Goal: Task Accomplishment & Management: Manage account settings

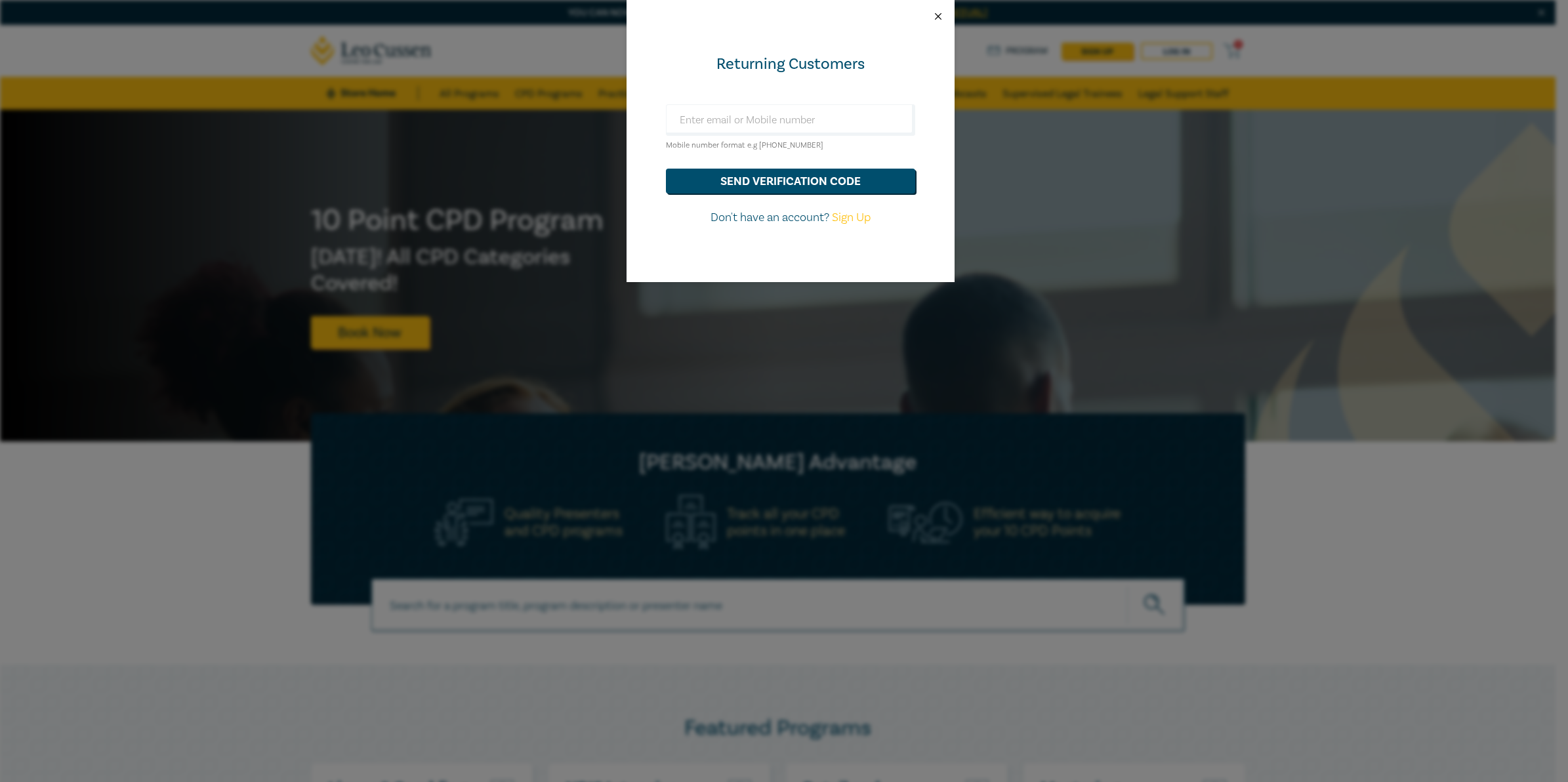
click at [936, 17] on button "Close" at bounding box center [938, 16] width 12 height 12
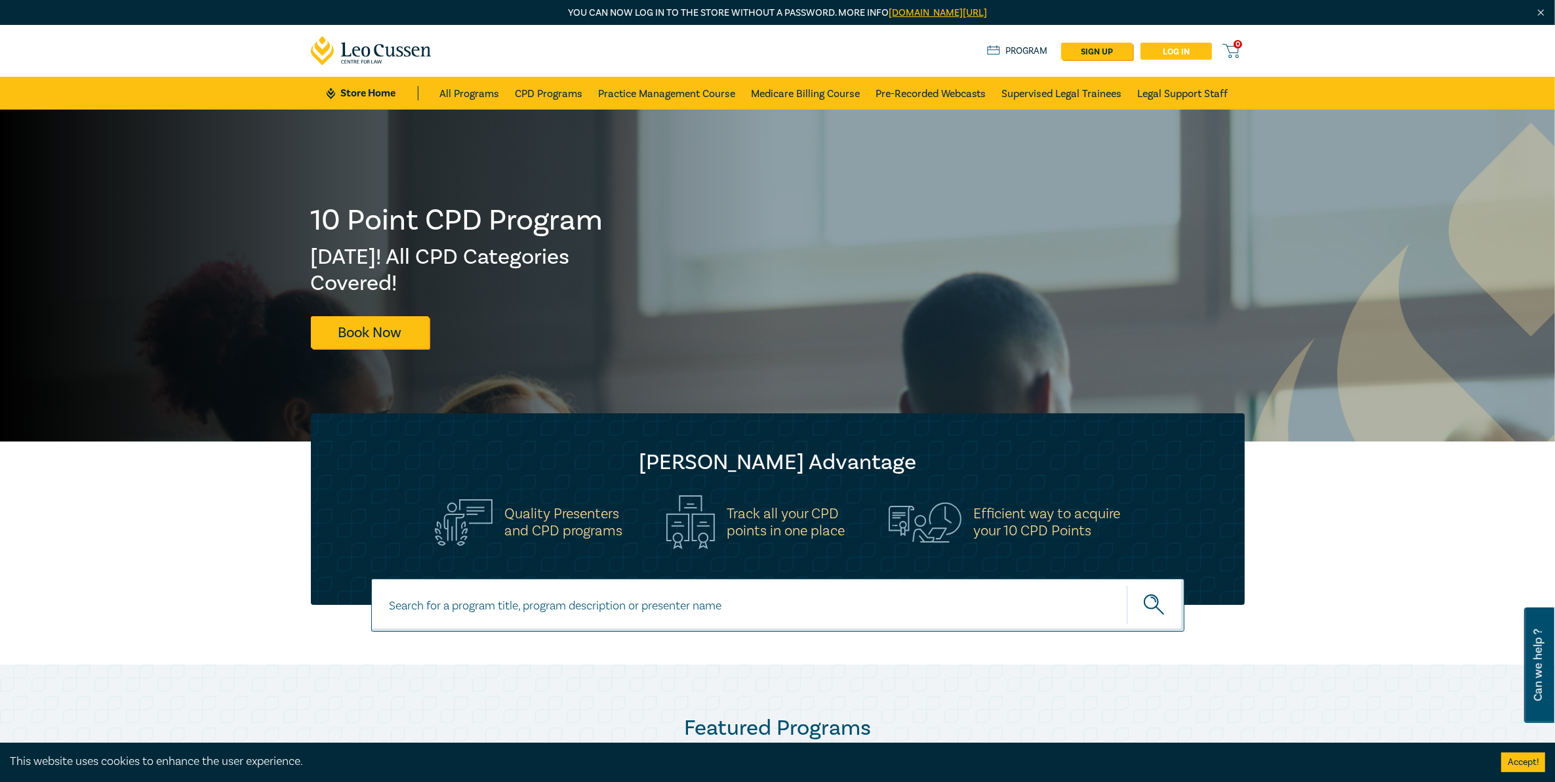
click at [1156, 54] on link "Log in" at bounding box center [1176, 51] width 71 height 17
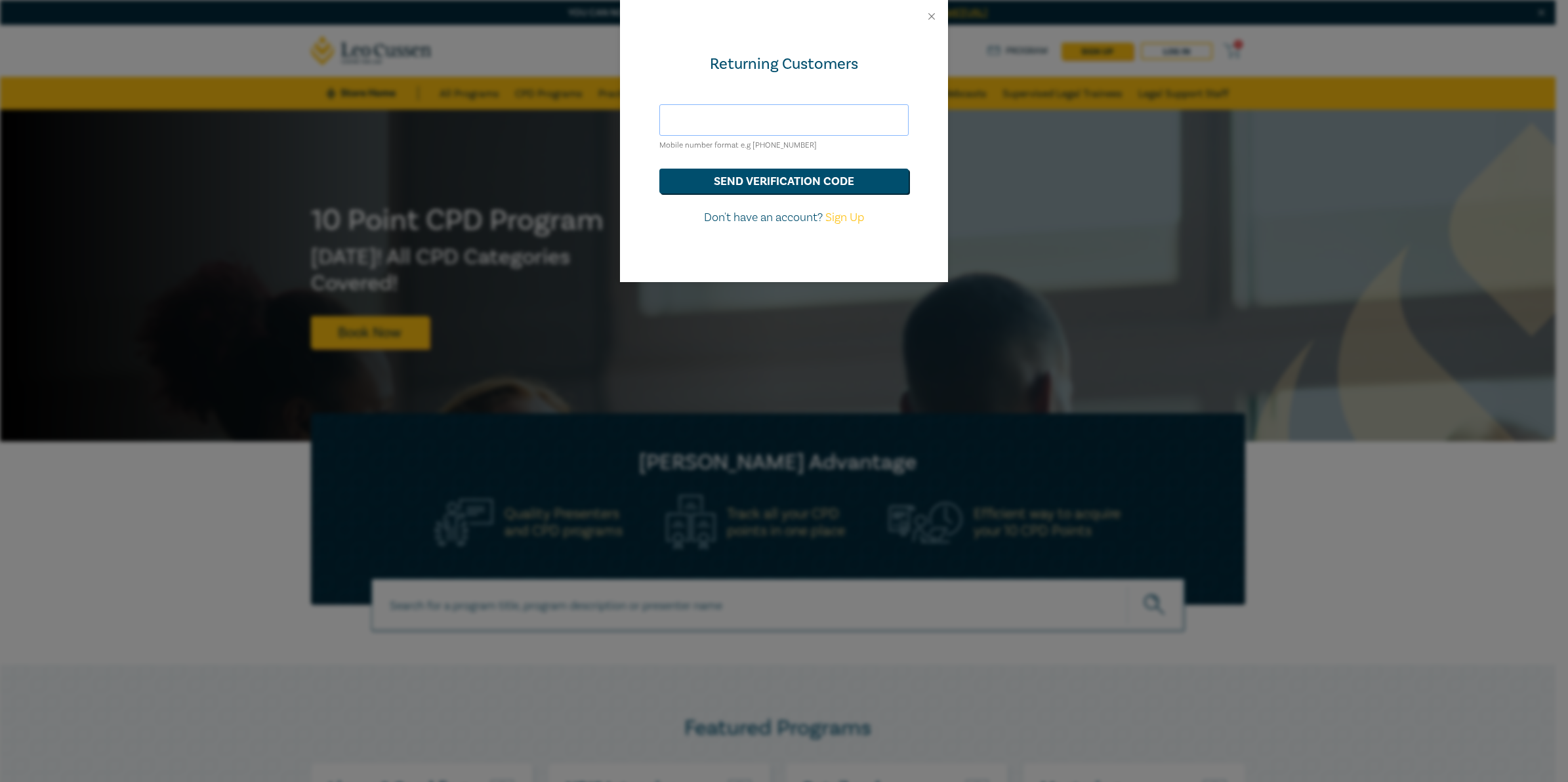
click at [794, 122] on input "text" at bounding box center [783, 119] width 249 height 31
type input "[EMAIL_ADDRESS][PERSON_NAME][DOMAIN_NAME]"
click at [767, 187] on button "send verification code" at bounding box center [783, 181] width 249 height 25
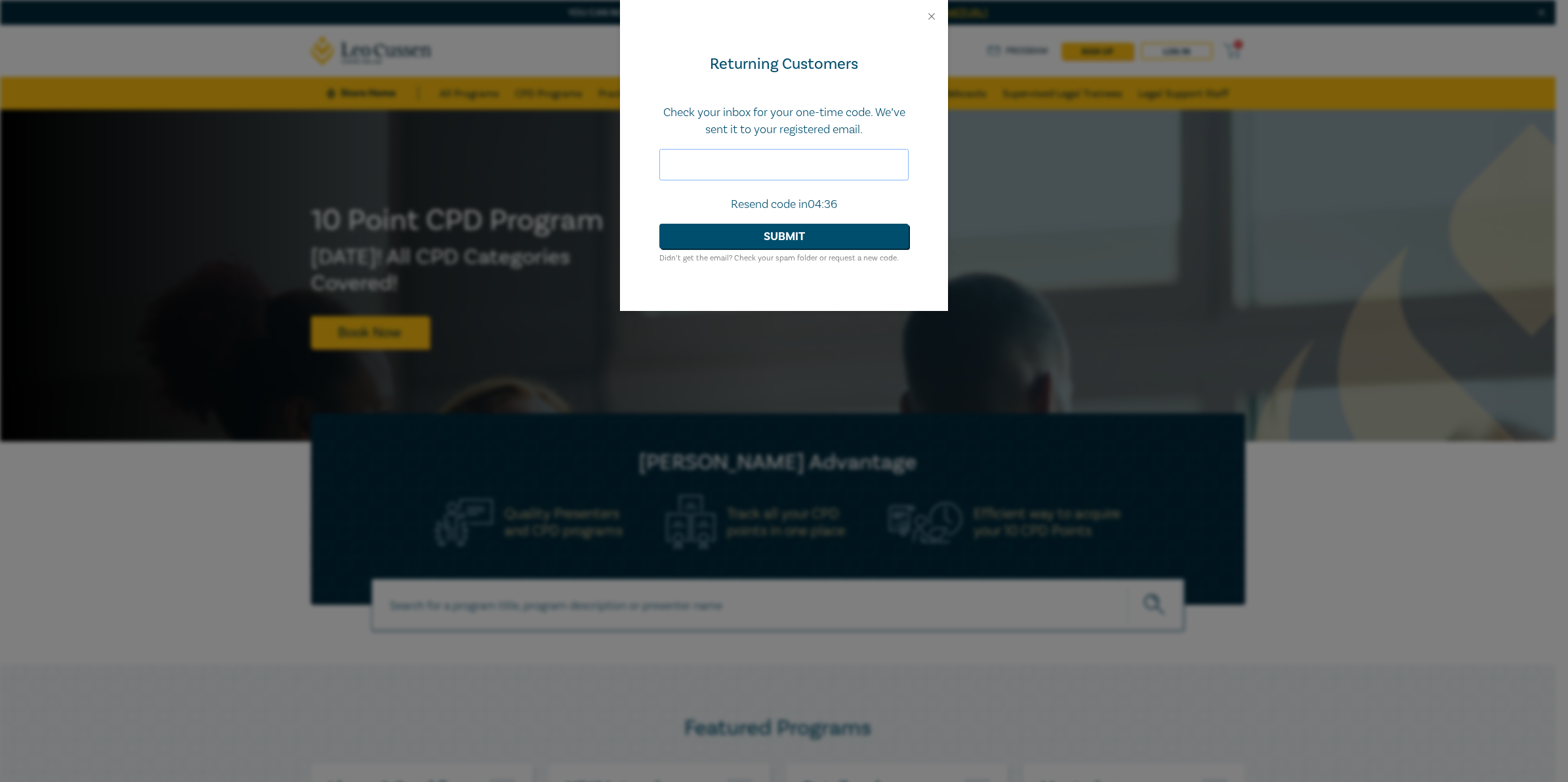
click at [746, 157] on input "text" at bounding box center [783, 164] width 249 height 31
type input "292837"
click at [659, 224] on button "Submit" at bounding box center [783, 236] width 249 height 25
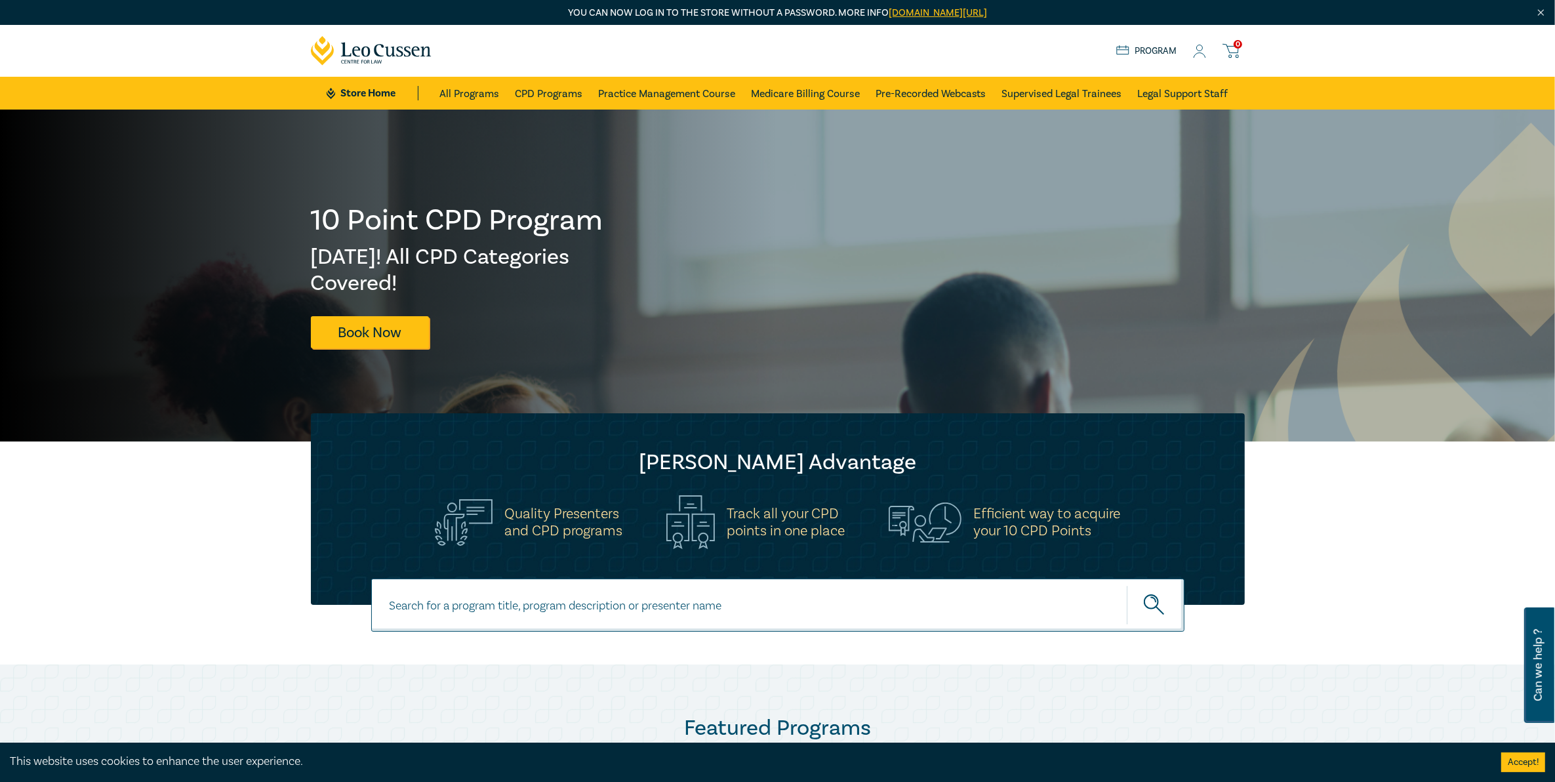
click at [1202, 47] on icon at bounding box center [1199, 52] width 13 height 14
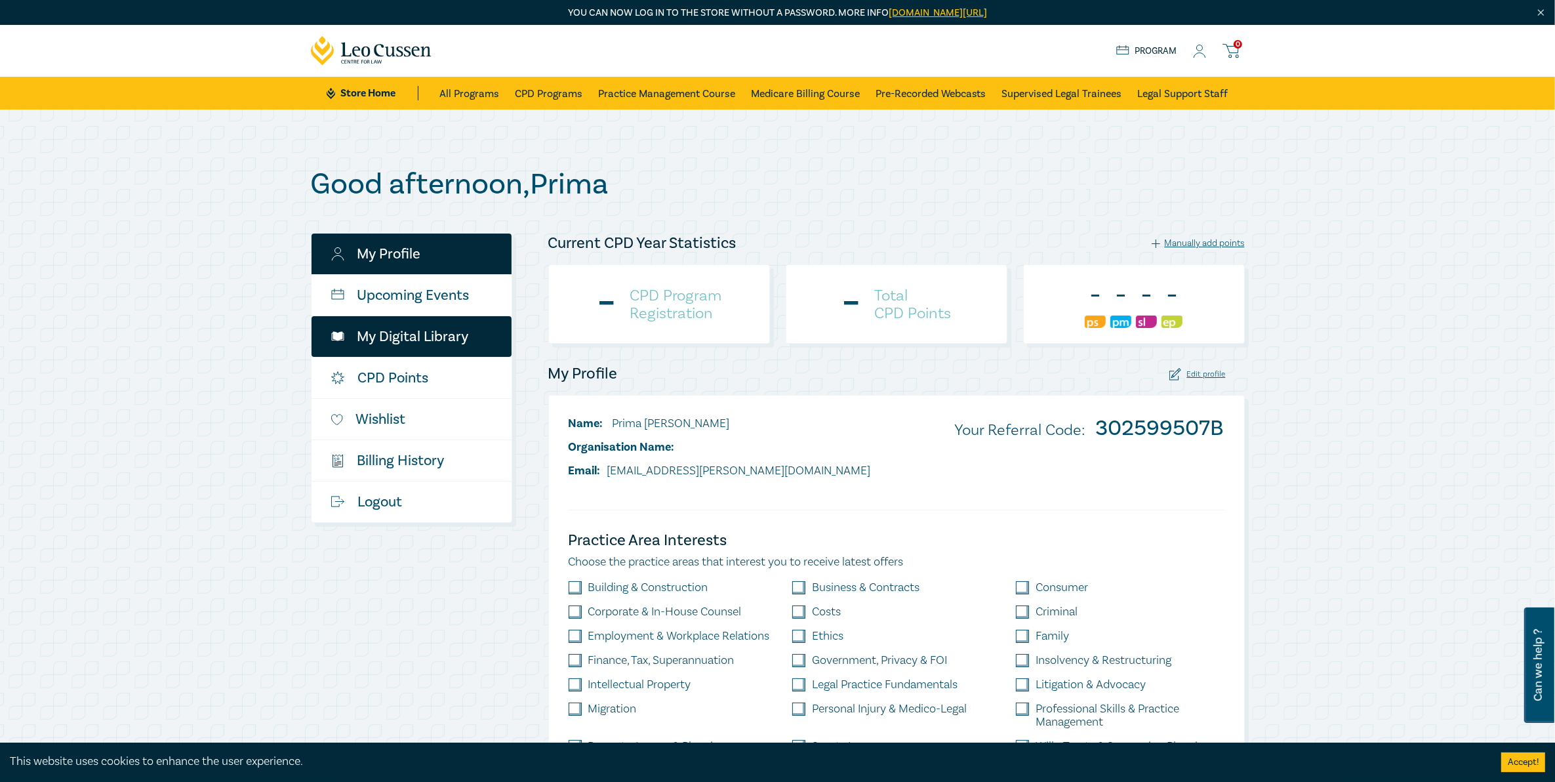
click at [394, 346] on link "My Digital Library" at bounding box center [412, 336] width 200 height 41
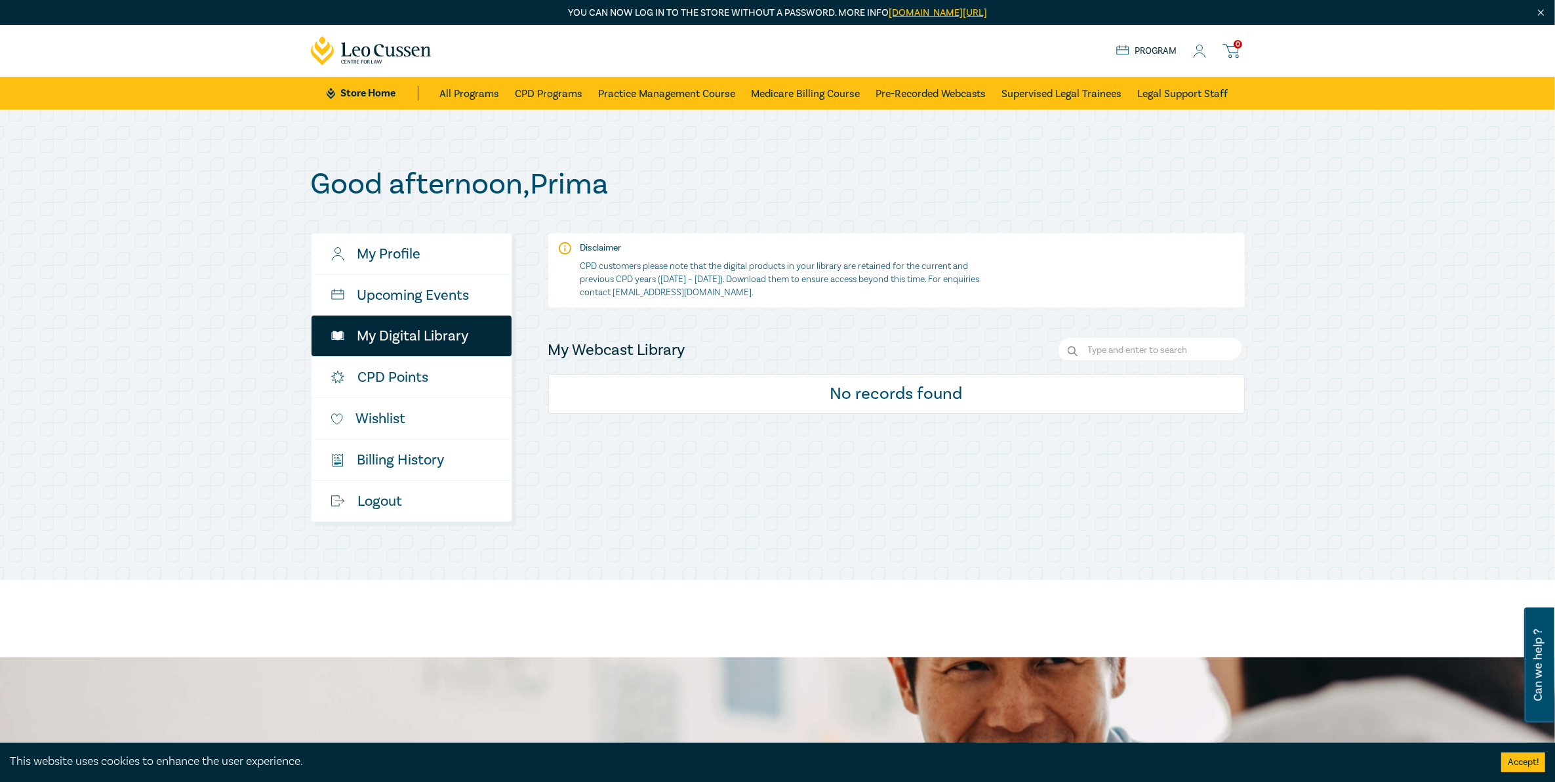
click at [1198, 52] on icon at bounding box center [1199, 52] width 13 height 14
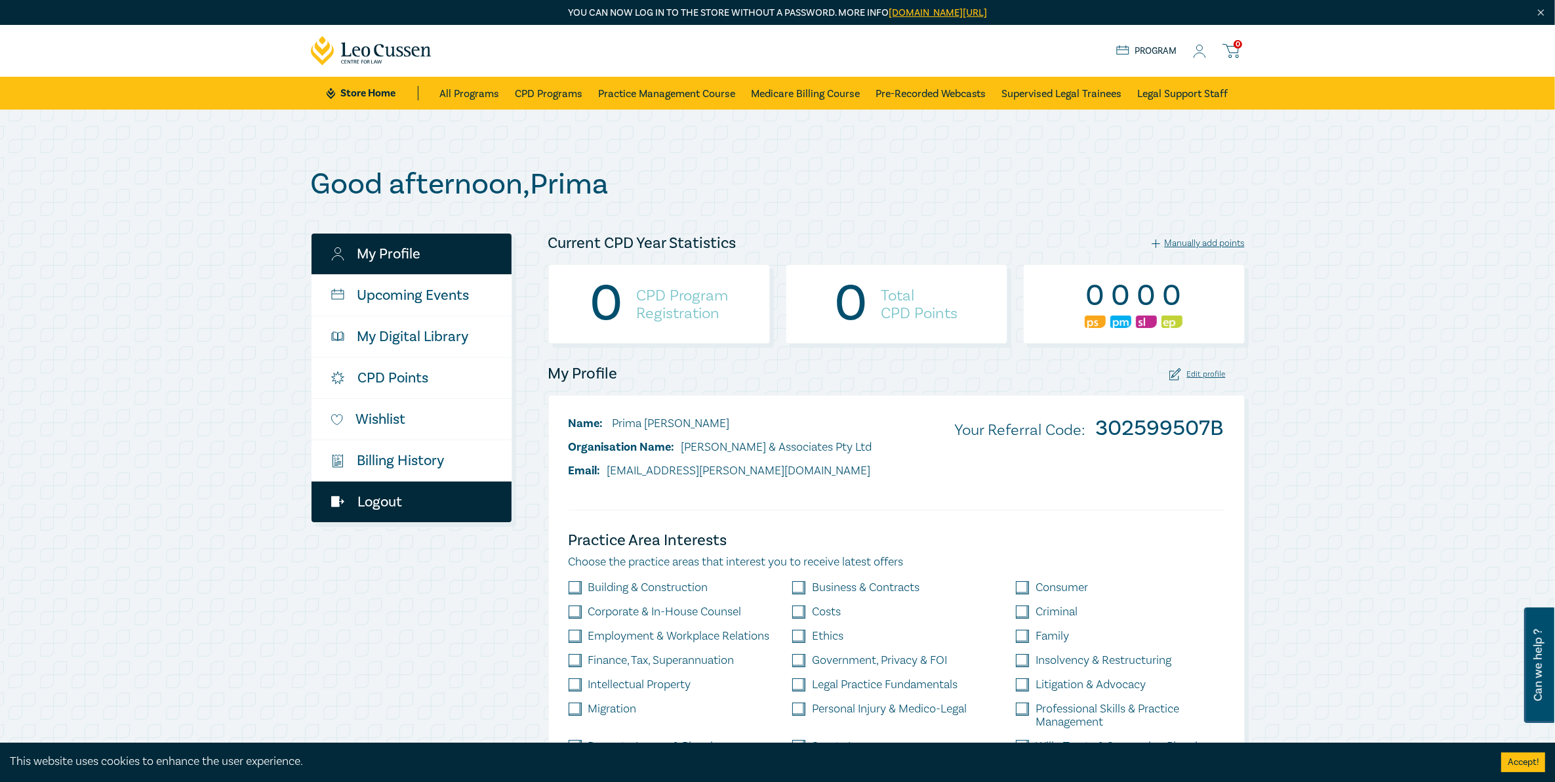
click at [384, 508] on link "Logout" at bounding box center [412, 501] width 200 height 41
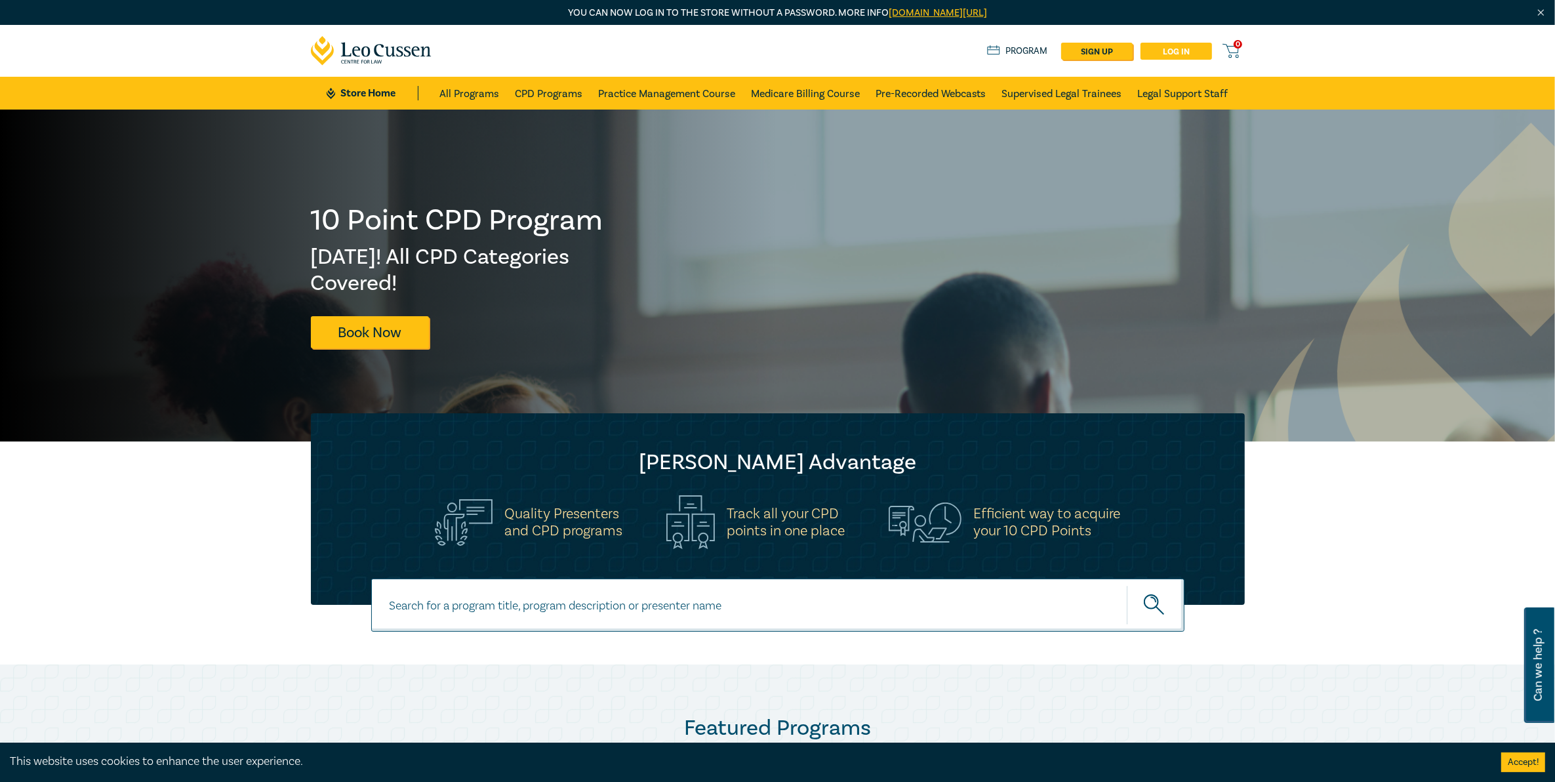
click at [1188, 50] on link "Log in" at bounding box center [1176, 51] width 71 height 17
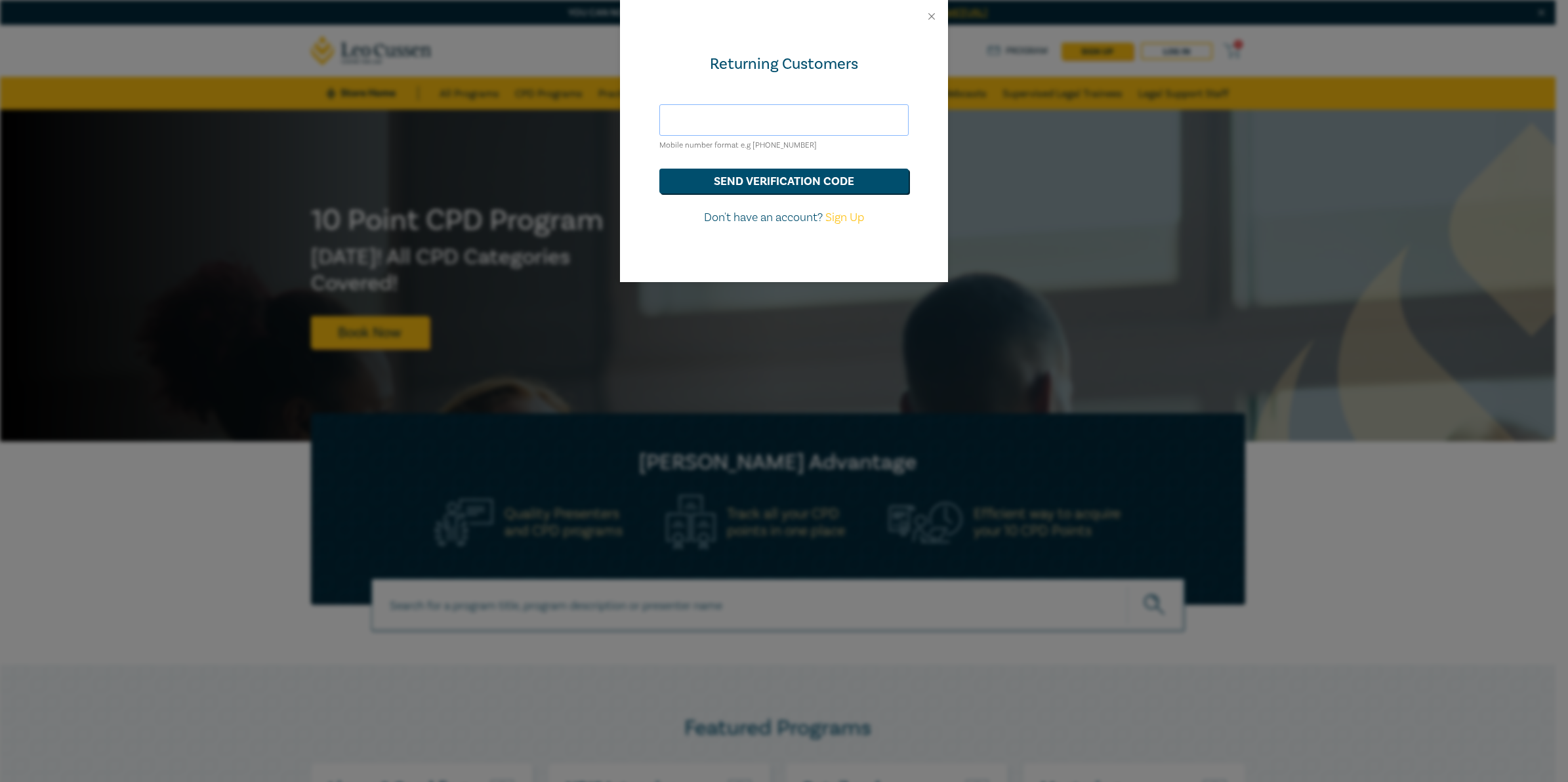
click at [696, 119] on input "text" at bounding box center [783, 119] width 249 height 31
type input "[EMAIL_ADDRESS][PERSON_NAME][DOMAIN_NAME]"
click at [841, 178] on button "send verification code" at bounding box center [783, 181] width 249 height 25
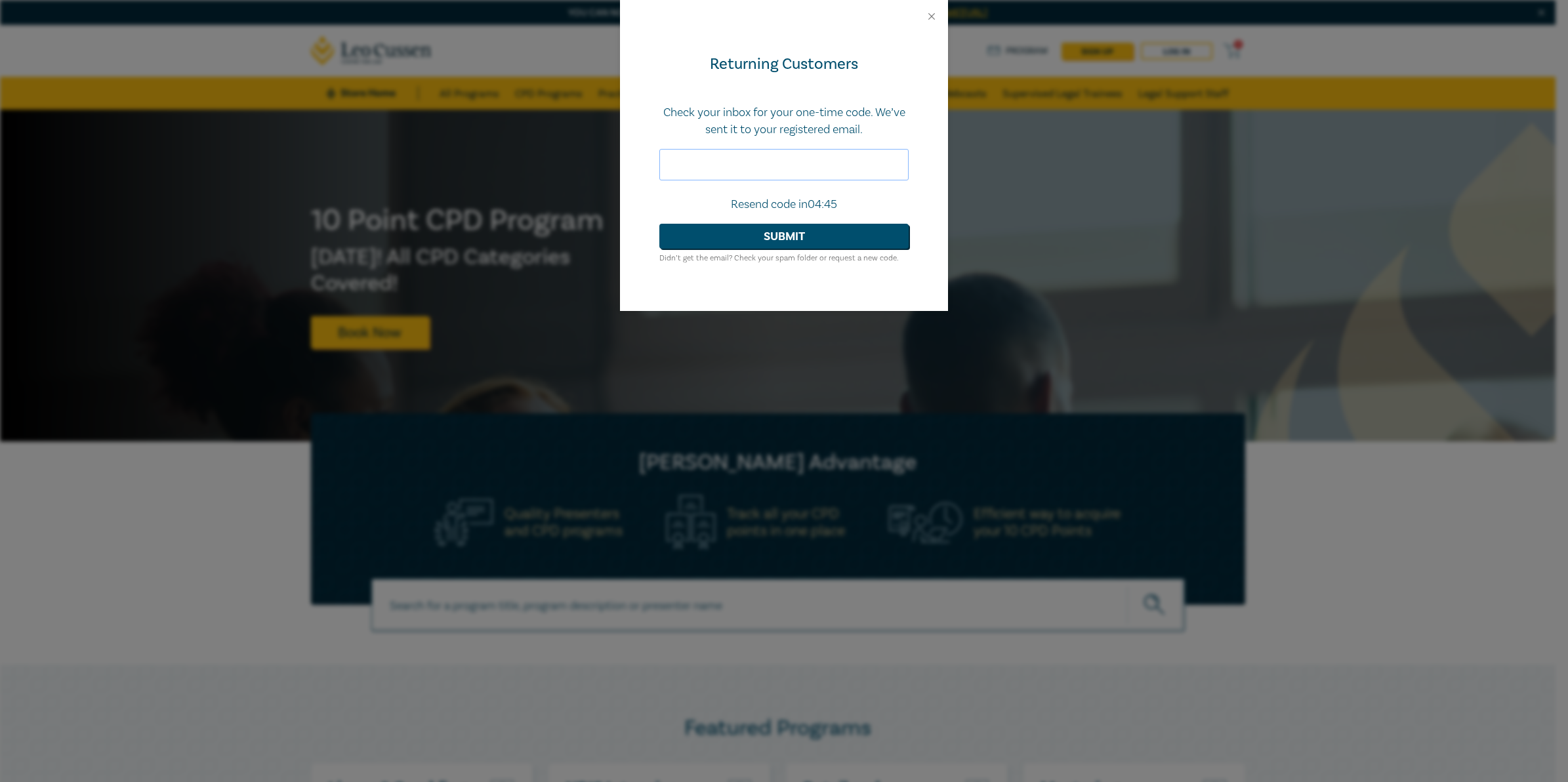
click at [727, 175] on input "text" at bounding box center [783, 164] width 249 height 31
type input "911016"
click at [779, 239] on button "Submit" at bounding box center [783, 236] width 249 height 25
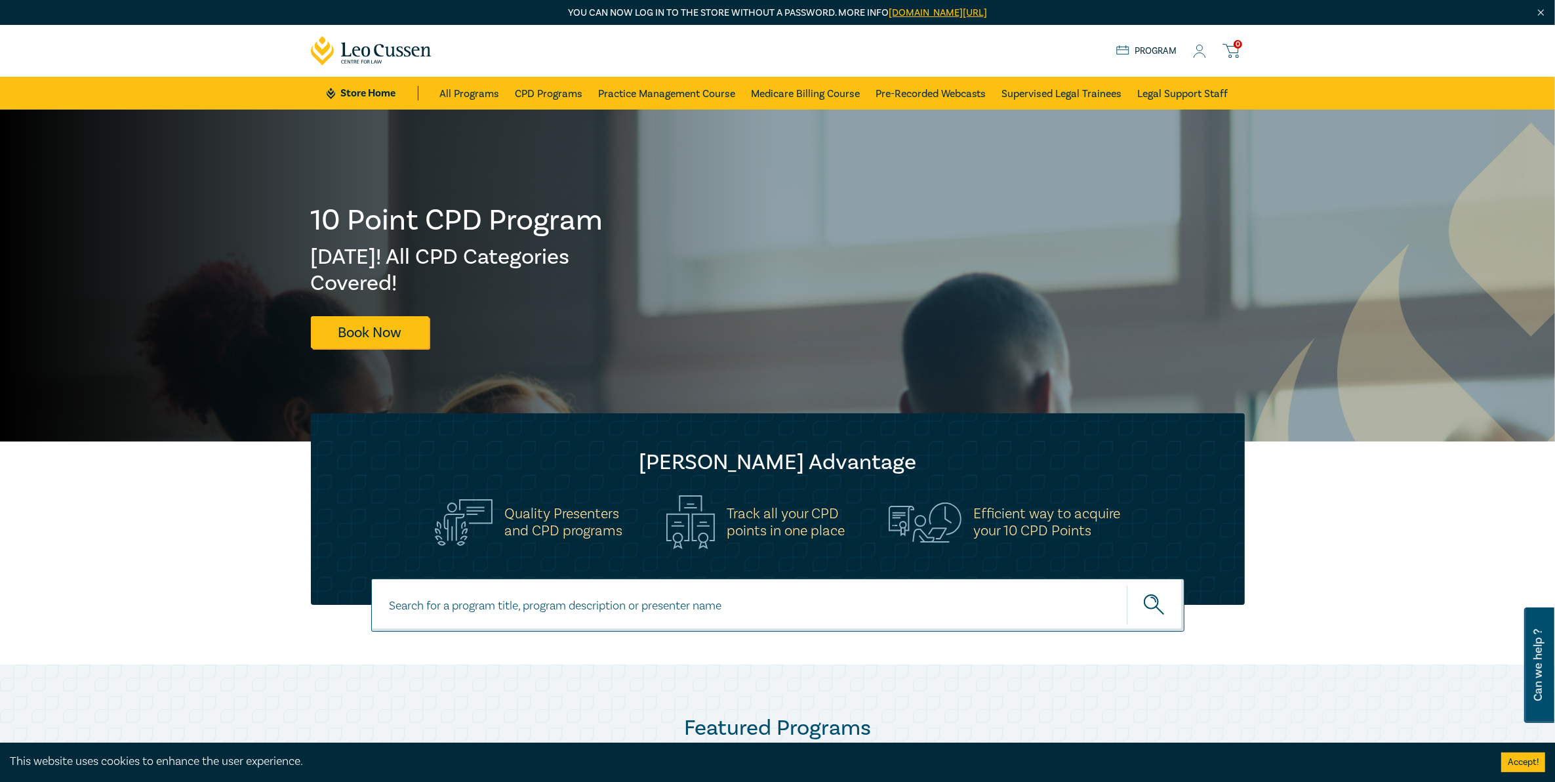
click at [1201, 54] on icon at bounding box center [1199, 52] width 13 height 14
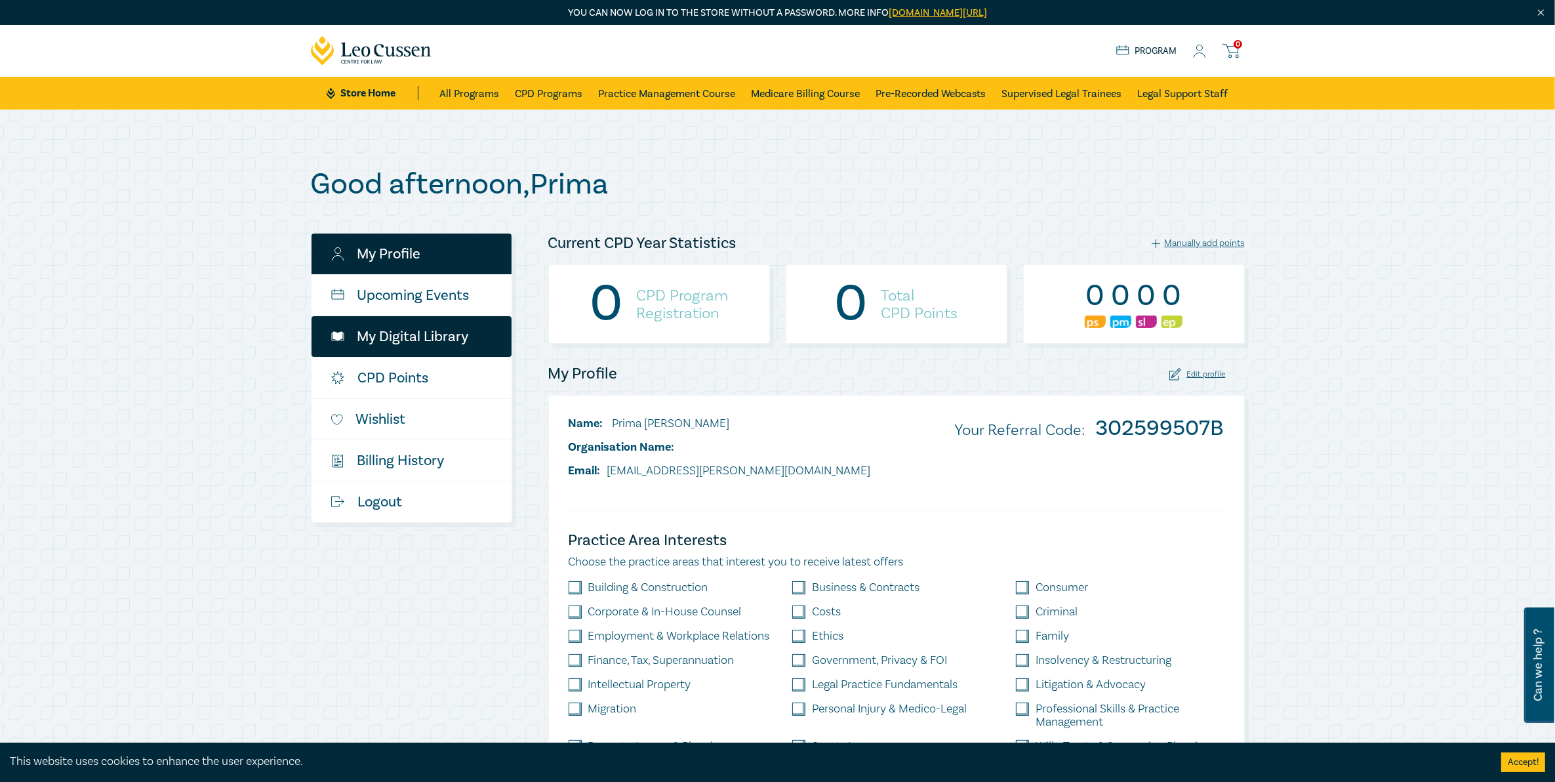
click at [400, 338] on link "My Digital Library" at bounding box center [412, 336] width 200 height 41
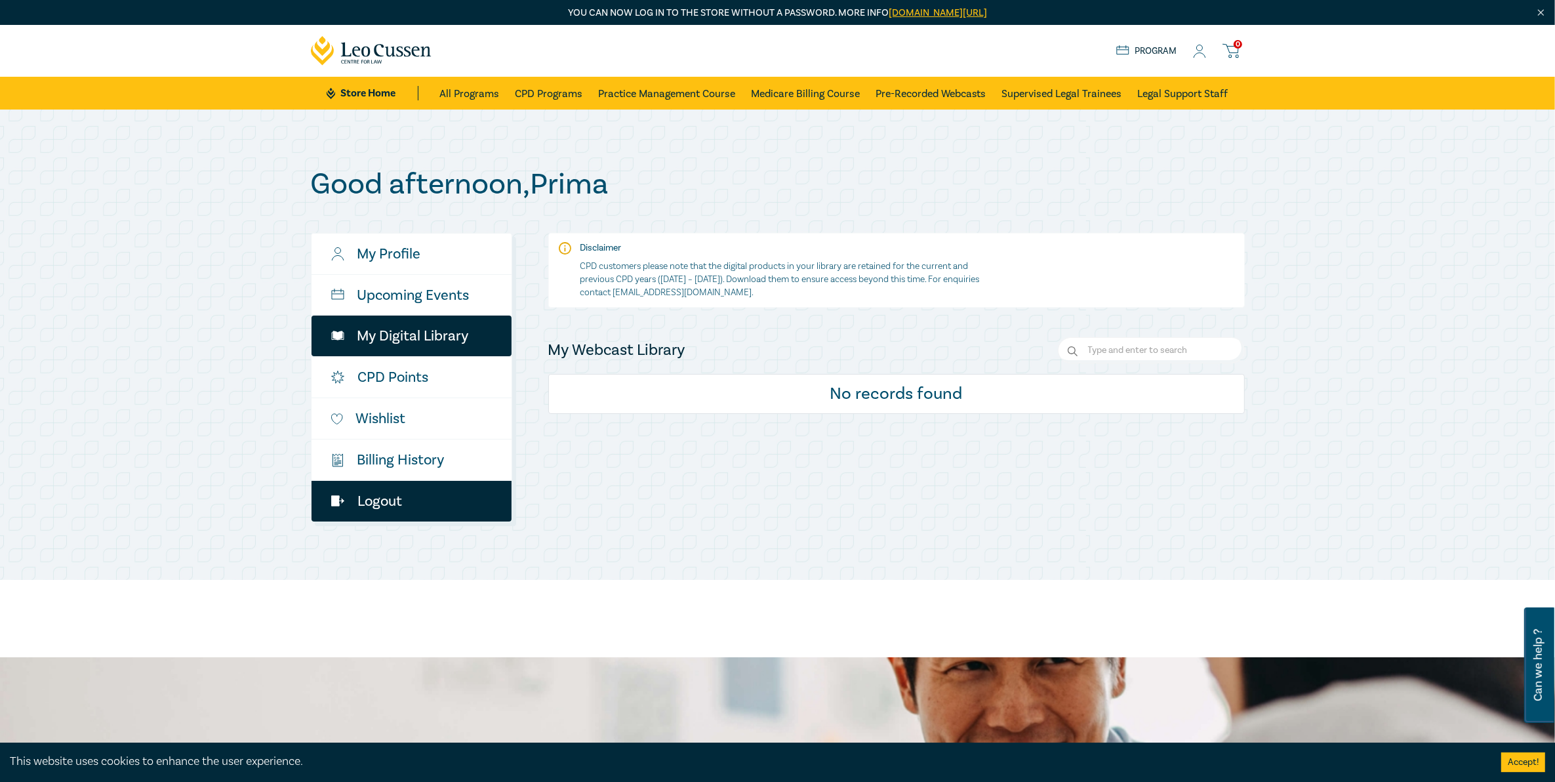
click at [397, 505] on link "Logout" at bounding box center [412, 501] width 200 height 41
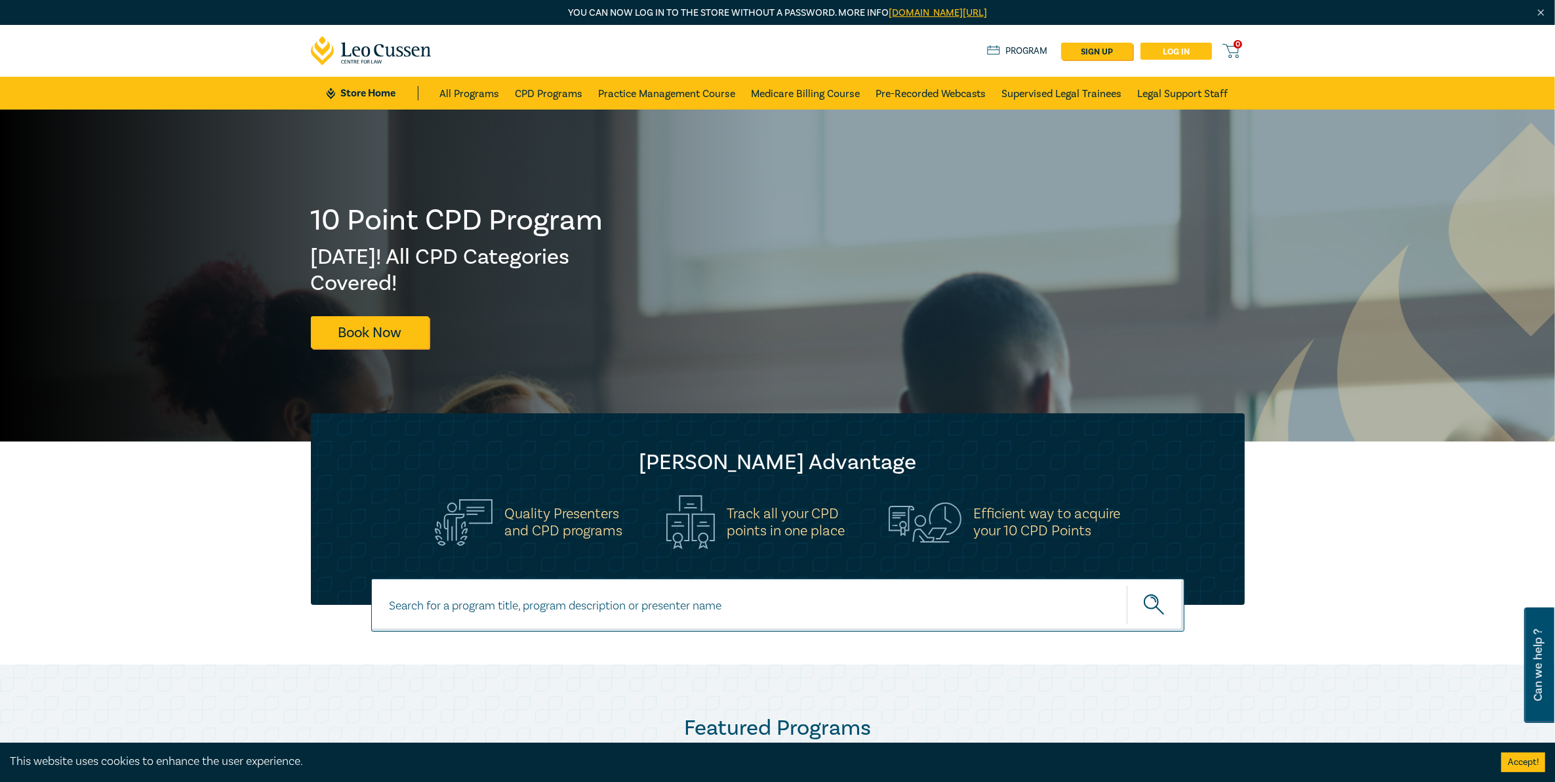
click at [1178, 53] on link "Log in" at bounding box center [1176, 51] width 71 height 17
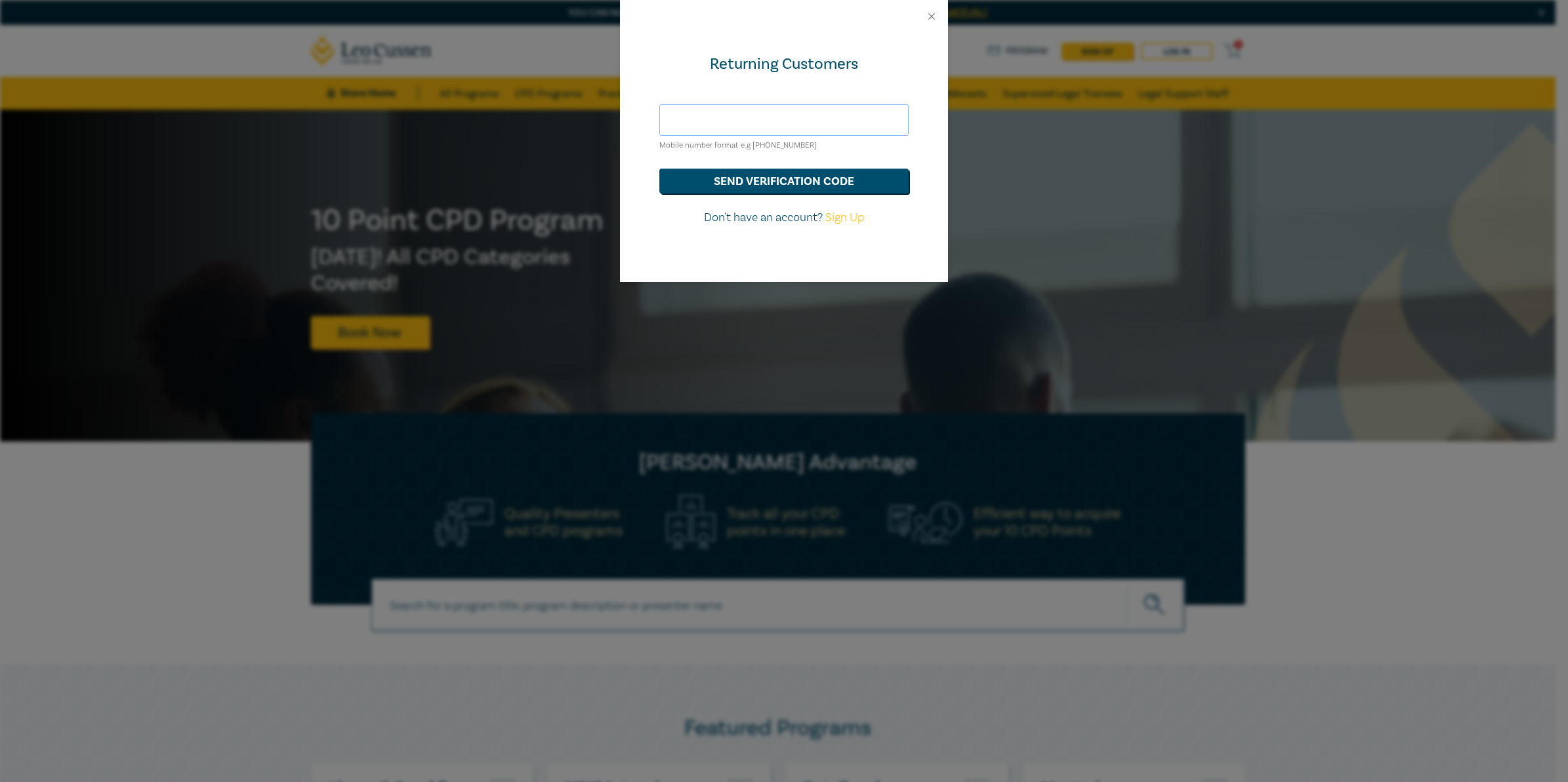
click at [723, 125] on input "text" at bounding box center [783, 119] width 249 height 31
click at [792, 184] on button "send verification code" at bounding box center [783, 181] width 249 height 25
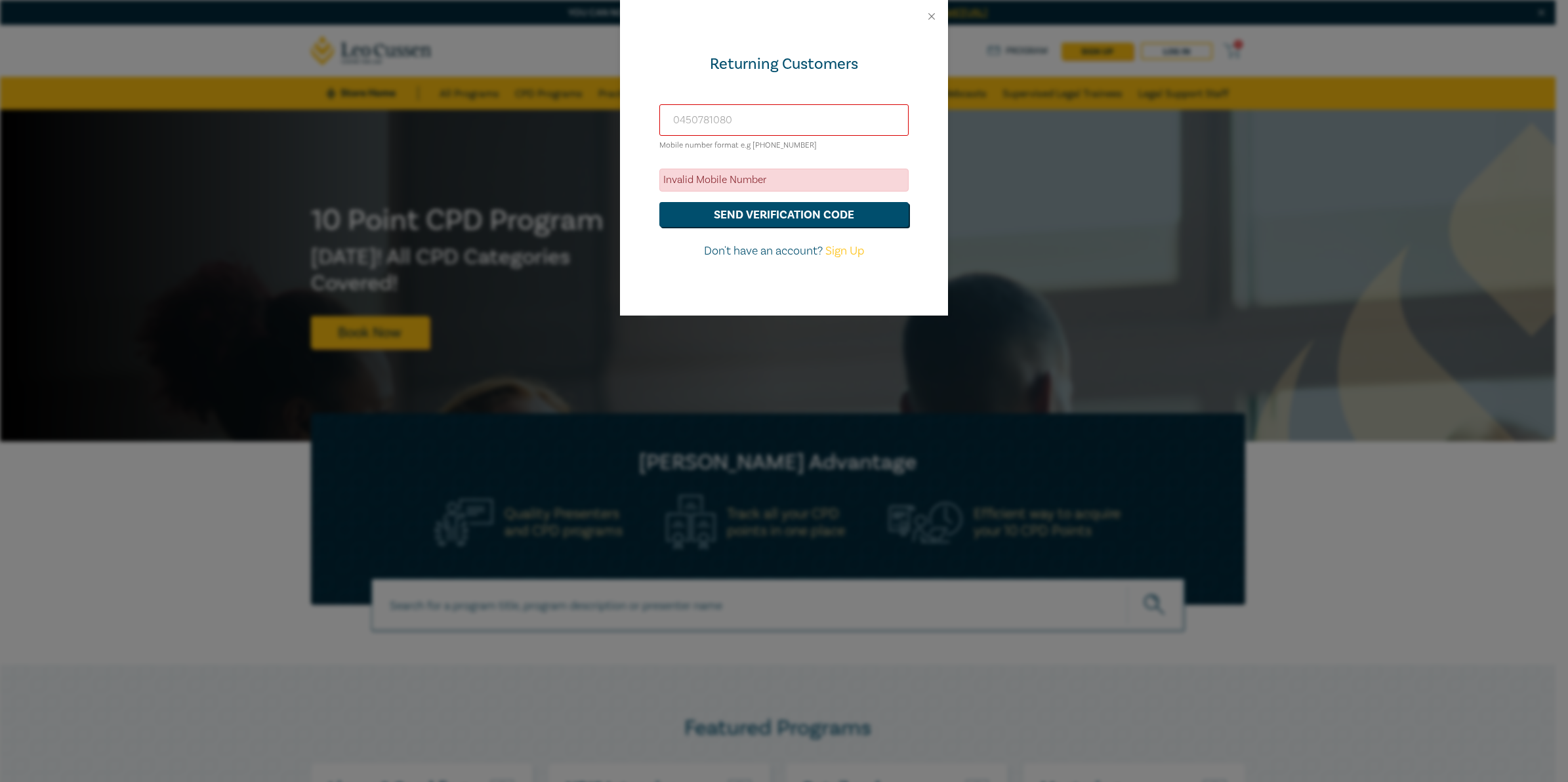
drag, startPoint x: 766, startPoint y: 118, endPoint x: 266, endPoint y: 97, distance: 500.2
click at [281, 96] on div "Returning Customers 0450781080 Mobile number format e.g +61 000000000 Invalid M…" at bounding box center [784, 391] width 1568 height 782
type input "+61450781080"
click at [721, 212] on button "send verification code" at bounding box center [783, 214] width 249 height 25
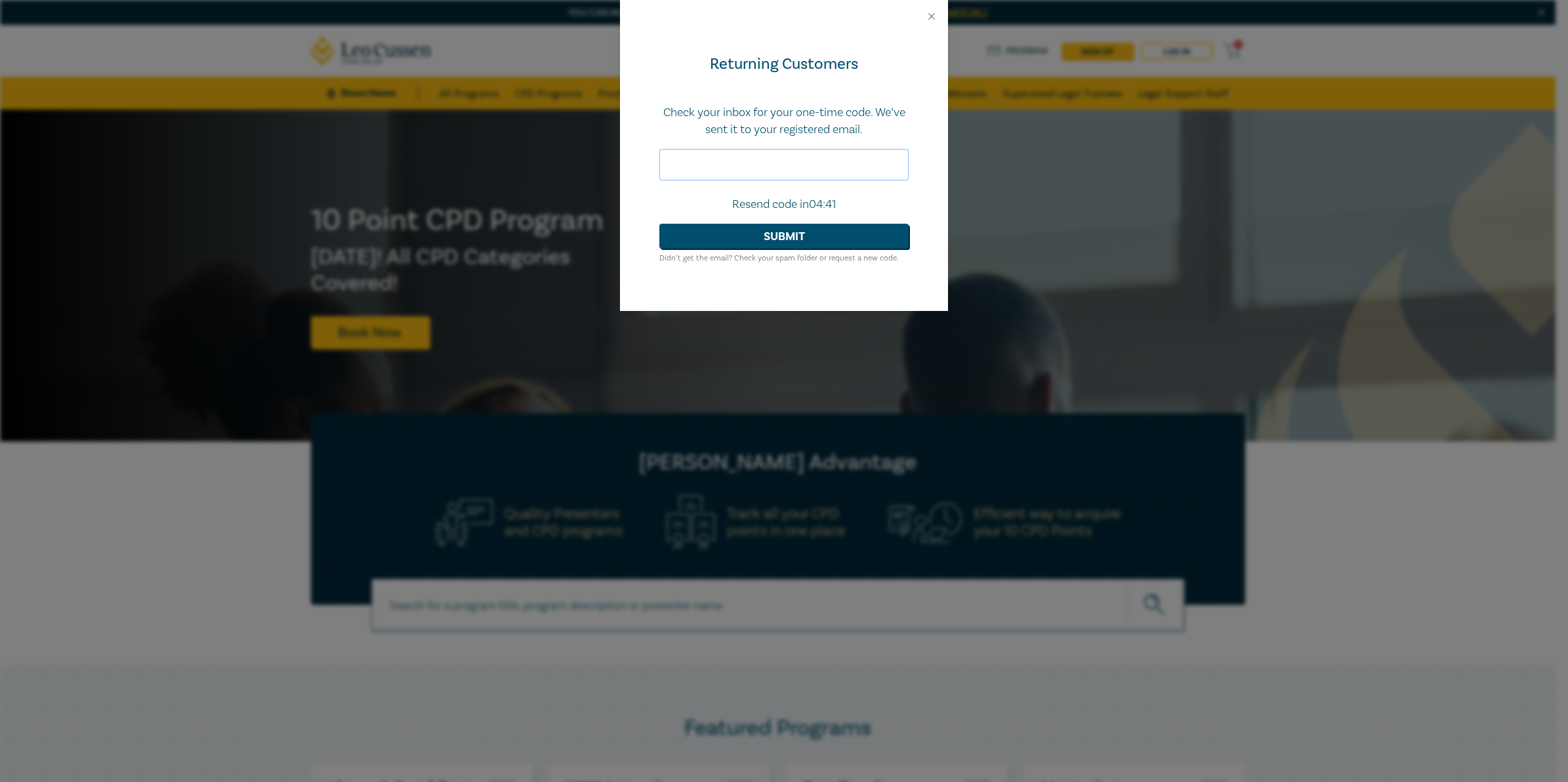
click at [741, 178] on input "text" at bounding box center [783, 164] width 249 height 31
type input "388518"
click at [659, 224] on button "Submit" at bounding box center [783, 236] width 249 height 25
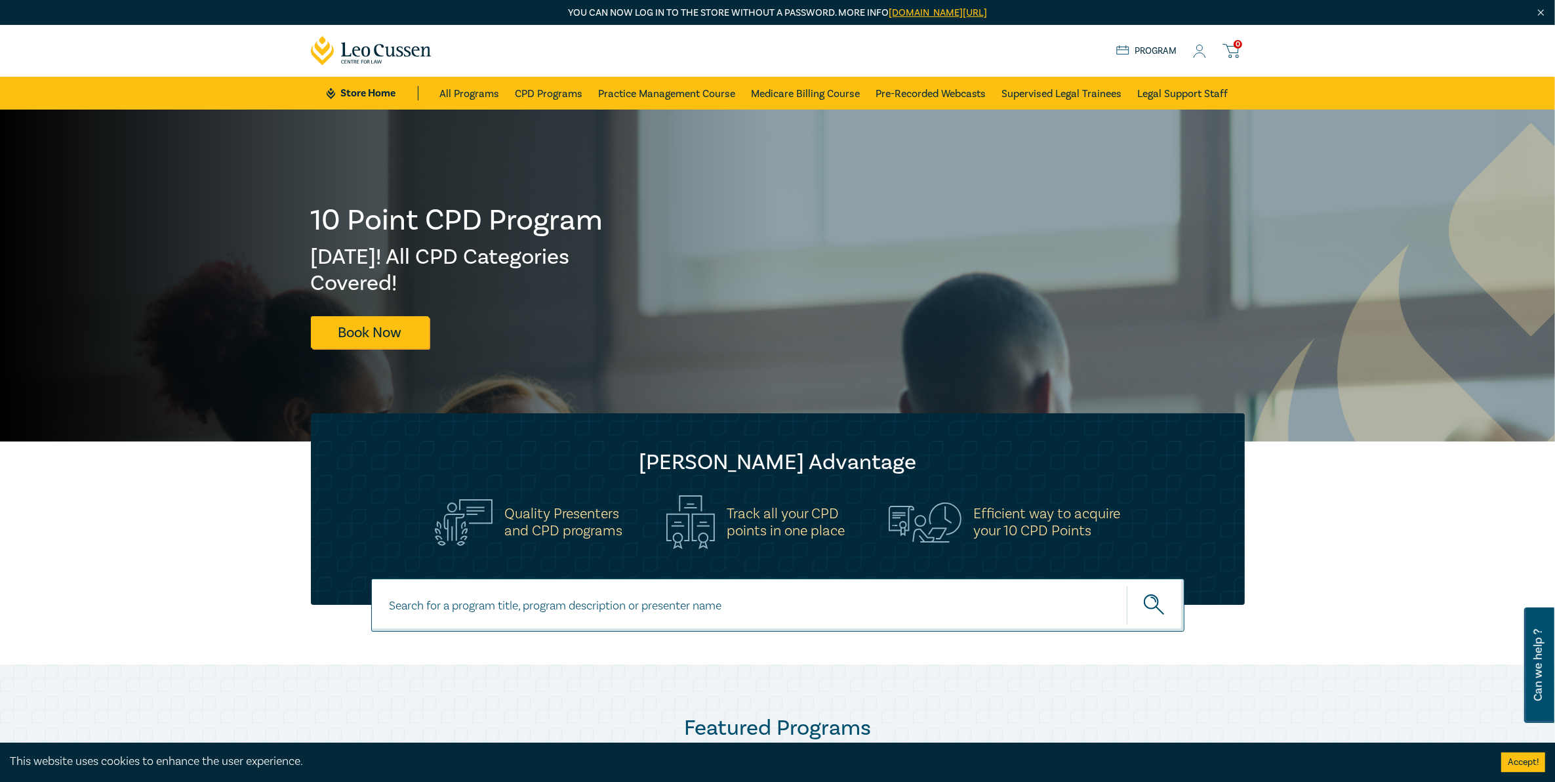
click at [1198, 50] on icon at bounding box center [1199, 52] width 13 height 14
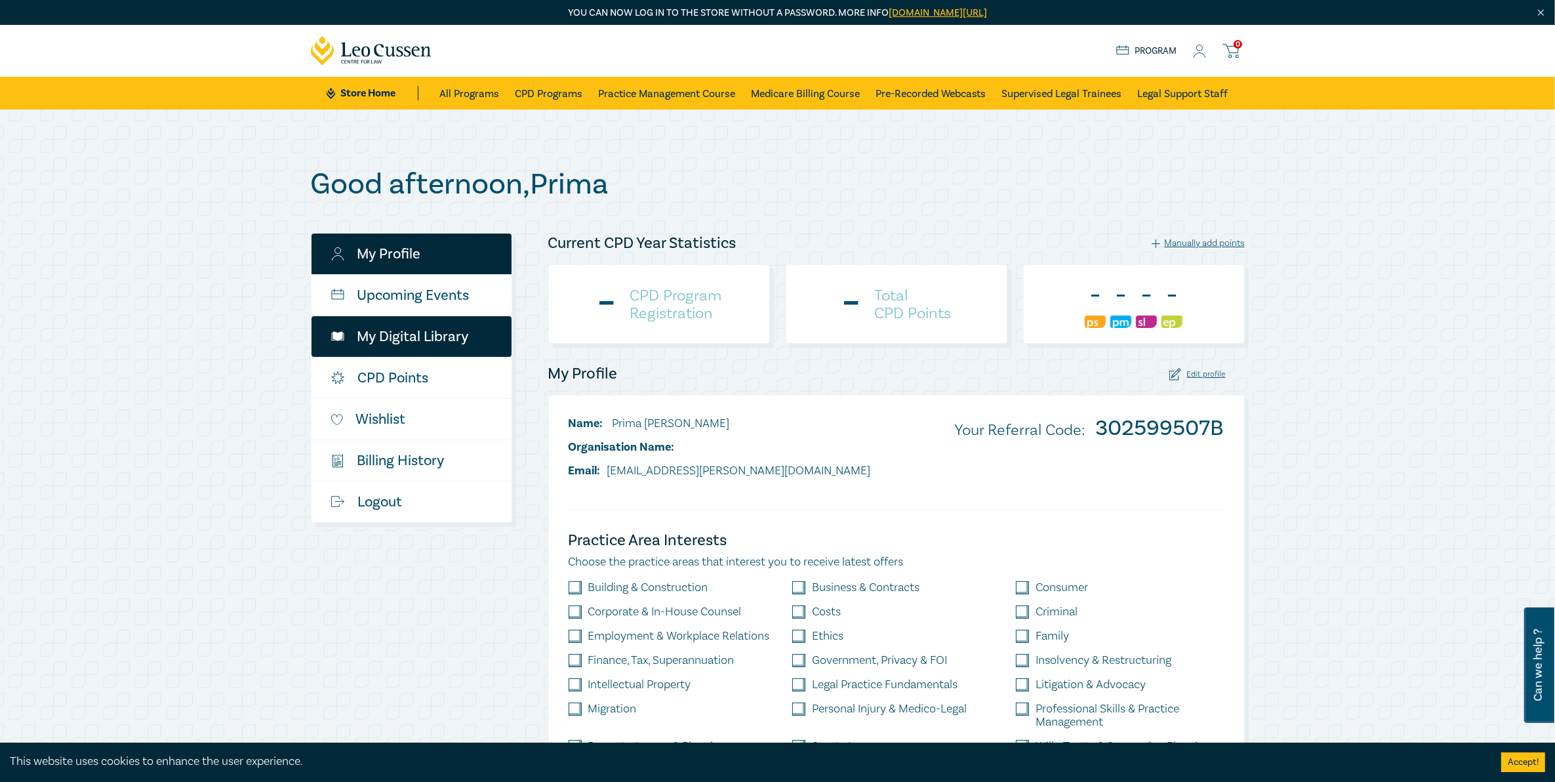
click at [433, 340] on link "My Digital Library" at bounding box center [412, 336] width 200 height 41
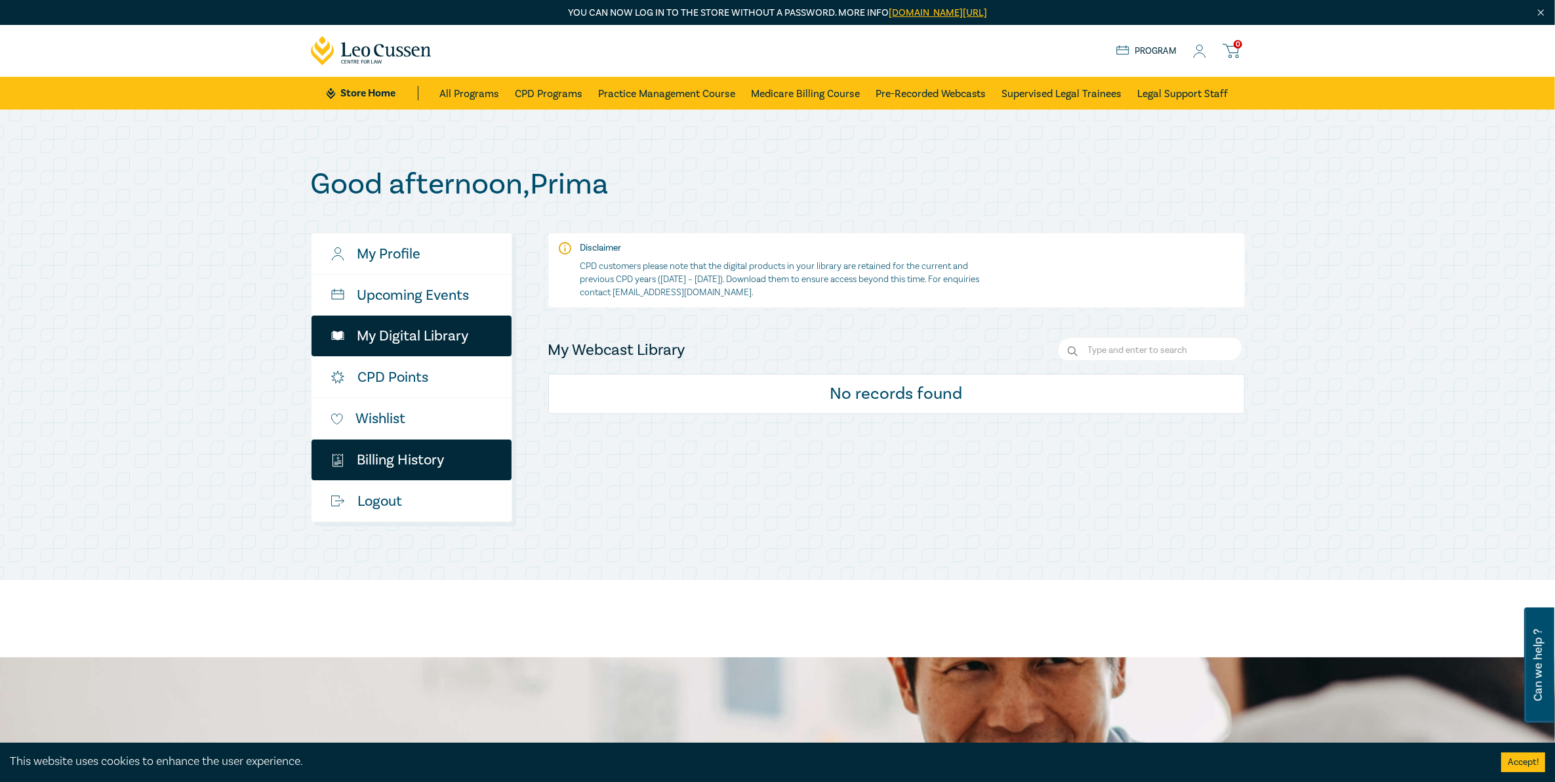
click at [367, 466] on link "$ Billing History" at bounding box center [412, 459] width 200 height 41
